Goal: Task Accomplishment & Management: Manage account settings

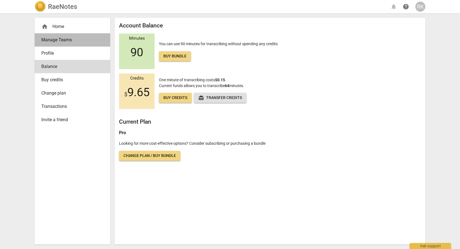
click at [58, 41] on span "Manage Teams" at bounding box center [70, 40] width 58 height 7
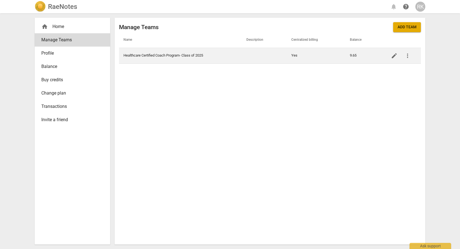
click at [185, 56] on td "Healthcare Certified Coach Program- Class of 2025" at bounding box center [180, 56] width 123 height 16
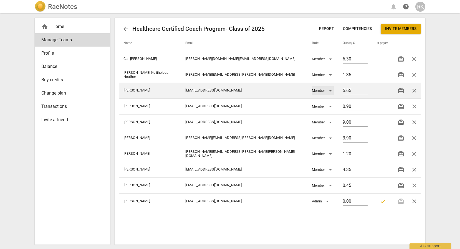
click at [312, 91] on div "Member" at bounding box center [323, 90] width 22 height 9
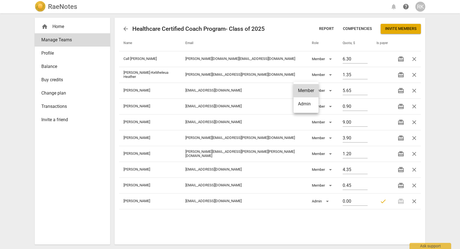
click at [223, 92] on div at bounding box center [230, 124] width 460 height 249
click at [52, 68] on span "Balance" at bounding box center [70, 66] width 58 height 7
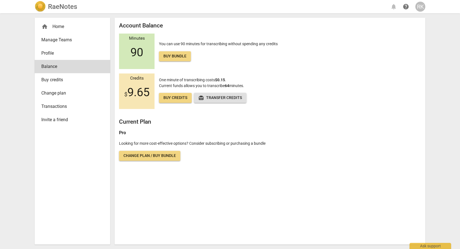
click at [220, 97] on span "redeem Transfer credits" at bounding box center [220, 98] width 44 height 6
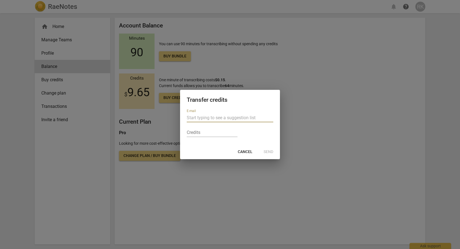
click at [220, 118] on input "text" at bounding box center [230, 118] width 87 height 9
click at [233, 134] on input "-1" at bounding box center [212, 133] width 51 height 8
type input "0"
click at [234, 131] on input "0" at bounding box center [212, 133] width 51 height 8
click at [242, 152] on span "Cancel" at bounding box center [245, 152] width 15 height 6
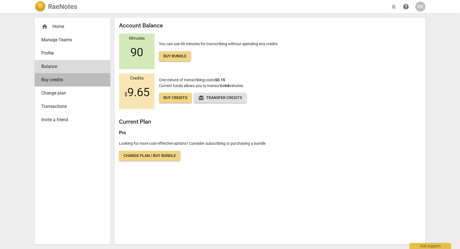
click at [58, 80] on span "Buy credits" at bounding box center [70, 80] width 58 height 7
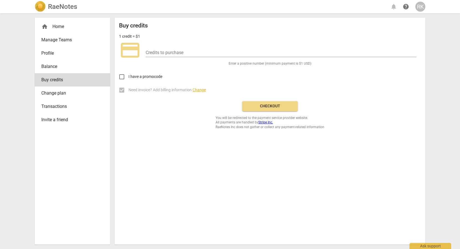
click at [56, 107] on span "Transactions" at bounding box center [70, 106] width 58 height 7
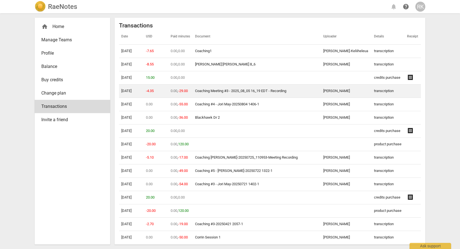
click at [133, 90] on td "[DATE]" at bounding box center [131, 91] width 25 height 13
click at [200, 90] on link "Coaching Meeting #3 - 2025_08_05 16_19 EDT - Recording" at bounding box center [240, 91] width 91 height 4
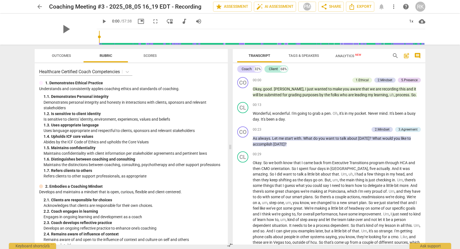
click at [39, 8] on span "arrow_back" at bounding box center [39, 6] width 7 height 7
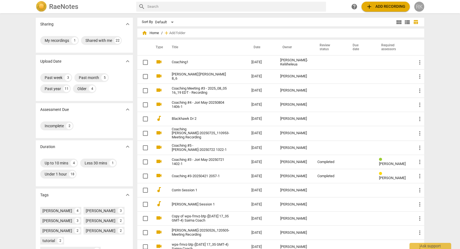
click at [419, 8] on div "RK" at bounding box center [419, 7] width 10 height 10
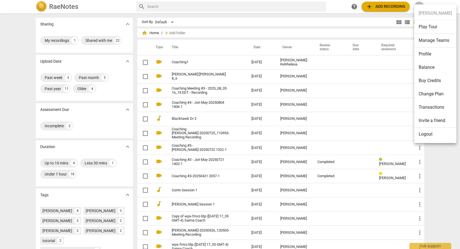
click at [433, 40] on li "Manage Teams" at bounding box center [435, 41] width 42 height 14
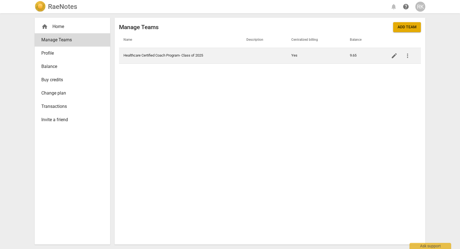
click at [187, 54] on td "Healthcare Certified Coach Program- Class of 2025" at bounding box center [180, 56] width 123 height 16
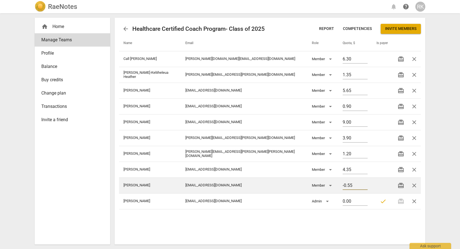
click at [356, 186] on input "-0.55" at bounding box center [355, 186] width 25 height 8
click at [356, 187] on input "-1.55" at bounding box center [355, 186] width 25 height 8
click at [356, 187] on input "-2.55" at bounding box center [355, 186] width 25 height 8
click at [356, 187] on input "-3.55" at bounding box center [355, 186] width 25 height 8
click at [356, 187] on input "-4.55" at bounding box center [355, 186] width 25 height 8
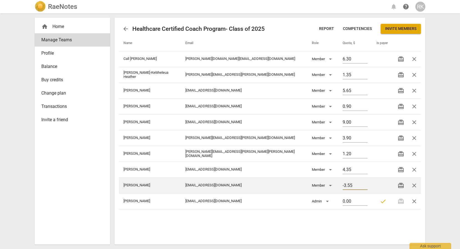
click at [356, 185] on input "-3.55" at bounding box center [355, 186] width 25 height 8
click at [356, 185] on input "-2.55" at bounding box center [355, 186] width 25 height 8
click at [356, 185] on input "-1.55" at bounding box center [355, 186] width 25 height 8
click at [356, 185] on input "-0.55" at bounding box center [355, 186] width 25 height 8
type input "0.45"
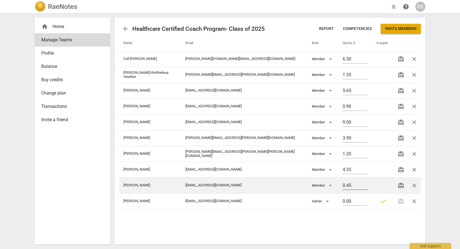
click at [356, 185] on input "0.45" at bounding box center [355, 186] width 25 height 8
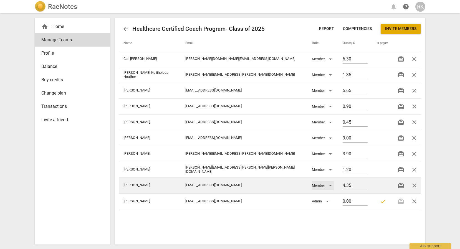
click at [312, 186] on div "Member" at bounding box center [323, 185] width 22 height 9
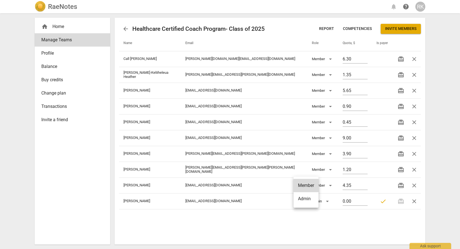
click at [259, 188] on div at bounding box center [230, 124] width 460 height 249
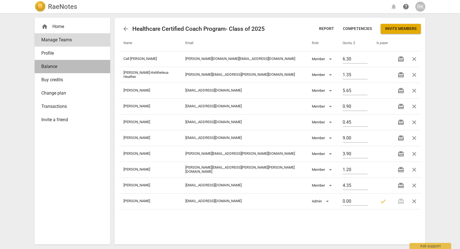
click at [55, 63] on link "Balance" at bounding box center [73, 66] width 76 height 13
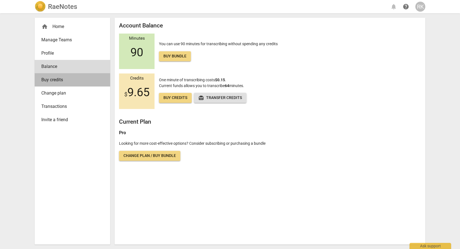
click at [57, 82] on span "Buy credits" at bounding box center [70, 80] width 58 height 7
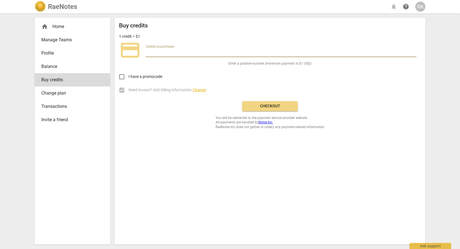
click at [146, 54] on input "number" at bounding box center [281, 53] width 271 height 8
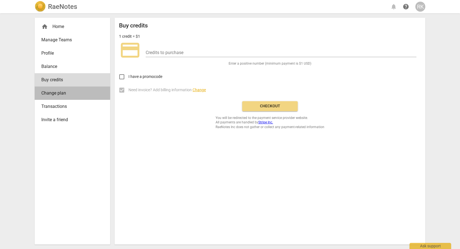
click at [66, 94] on span "Change plan" at bounding box center [70, 93] width 58 height 7
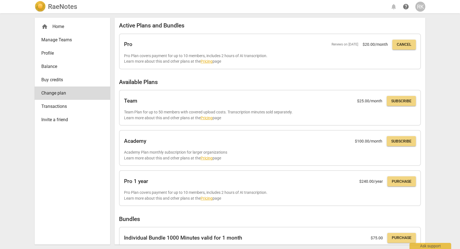
click at [51, 106] on span "Transactions" at bounding box center [70, 106] width 58 height 7
